Goal: Information Seeking & Learning: Learn about a topic

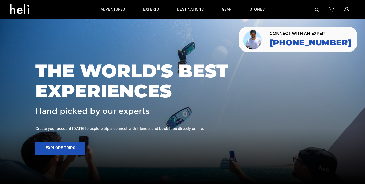
click at [314, 7] on div at bounding box center [314, 9] width 81 height 19
click at [316, 8] on img at bounding box center [317, 10] width 4 height 4
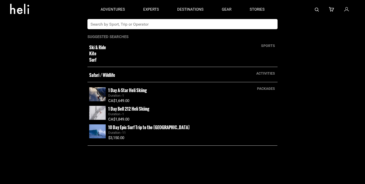
click at [121, 28] on input "text" at bounding box center [177, 24] width 180 height 10
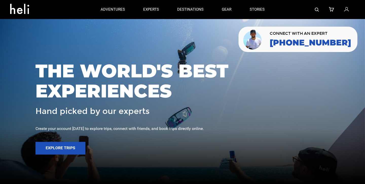
click at [317, 9] on img at bounding box center [317, 10] width 4 height 4
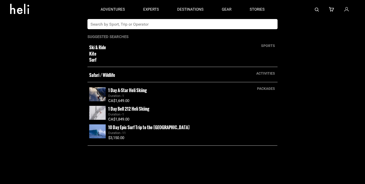
click at [160, 25] on input "text" at bounding box center [177, 24] width 180 height 10
type input "[GEOGRAPHIC_DATA]"
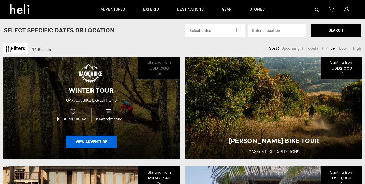
click at [101, 143] on button "View Adventure" at bounding box center [91, 141] width 51 height 13
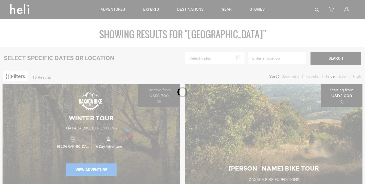
type input "[GEOGRAPHIC_DATA]"
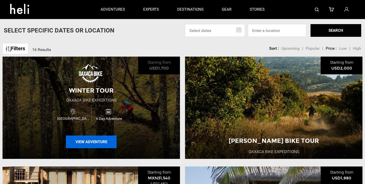
click at [95, 142] on button "View Adventure" at bounding box center [91, 141] width 51 height 13
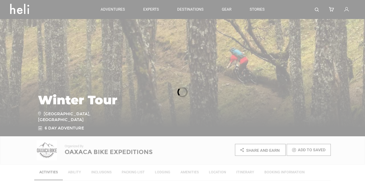
scroll to position [46, 0]
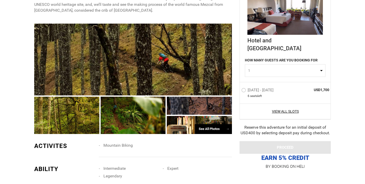
scroll to position [292, 0]
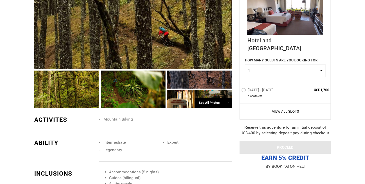
click at [205, 98] on div "See All Photos →" at bounding box center [213, 103] width 37 height 10
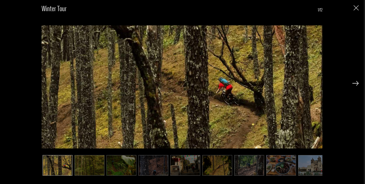
click at [159, 168] on img at bounding box center [153, 165] width 30 height 21
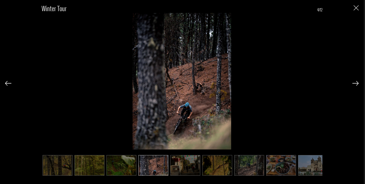
click at [178, 168] on img at bounding box center [185, 165] width 30 height 21
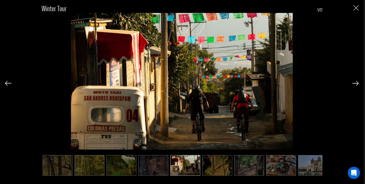
click at [153, 163] on img at bounding box center [153, 165] width 30 height 21
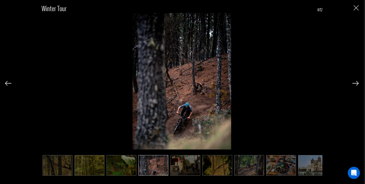
click at [279, 173] on img at bounding box center [281, 165] width 30 height 21
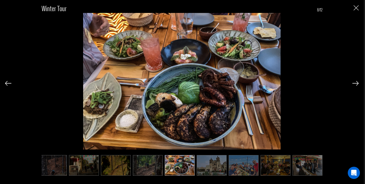
click at [213, 172] on img at bounding box center [212, 165] width 30 height 21
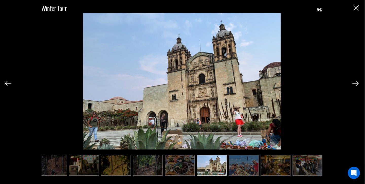
scroll to position [0, 102]
click at [232, 170] on img at bounding box center [243, 165] width 30 height 21
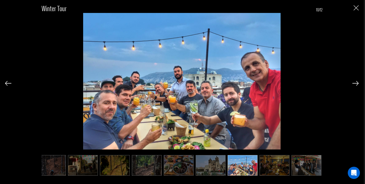
click at [270, 168] on img at bounding box center [275, 165] width 30 height 21
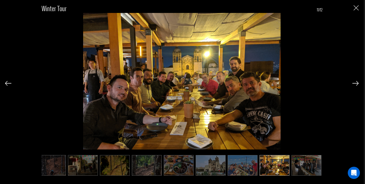
click at [305, 169] on img at bounding box center [307, 165] width 30 height 21
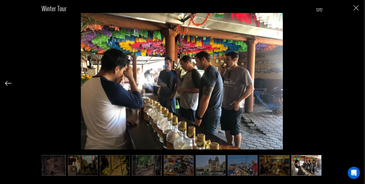
click at [355, 6] on img "Close" at bounding box center [356, 7] width 5 height 5
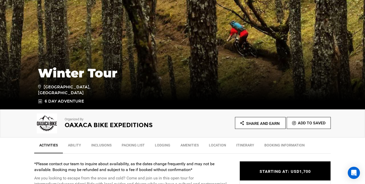
scroll to position [66, 0]
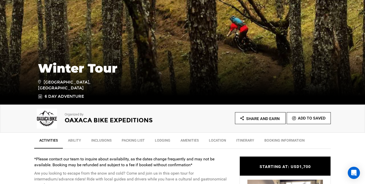
click at [72, 120] on h2 "Oaxaca Bike Expeditions" at bounding box center [117, 120] width 104 height 7
